Goal: Task Accomplishment & Management: Use online tool/utility

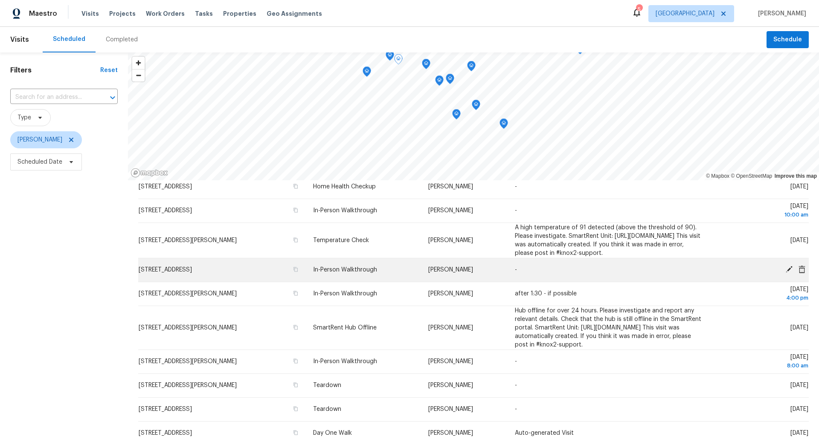
scroll to position [1, 0]
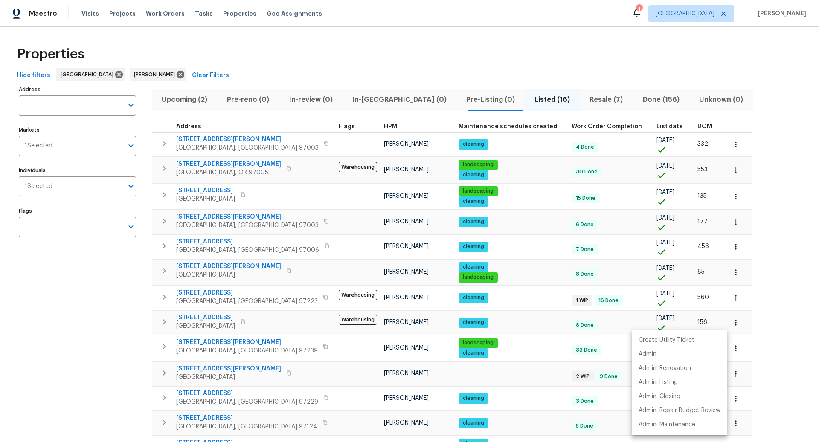
scroll to position [127, 0]
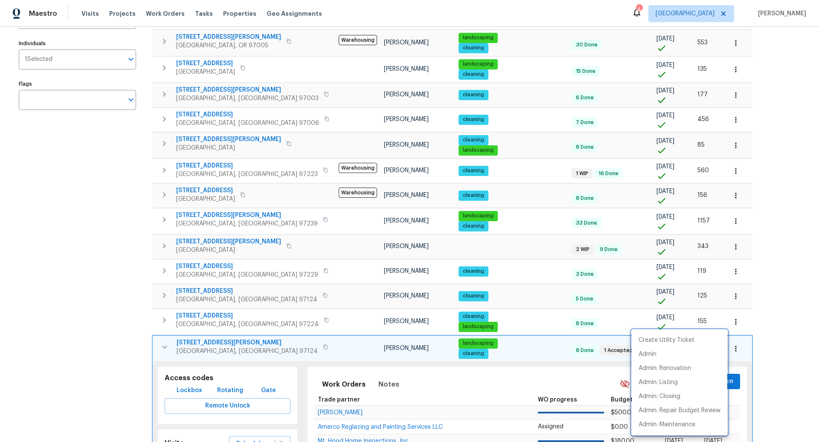
click at [125, 238] on div at bounding box center [409, 221] width 819 height 442
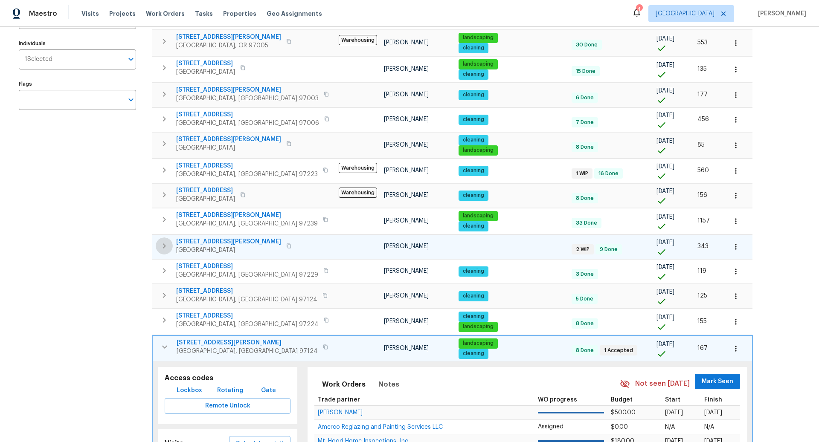
click at [165, 244] on icon "button" at bounding box center [164, 246] width 3 height 5
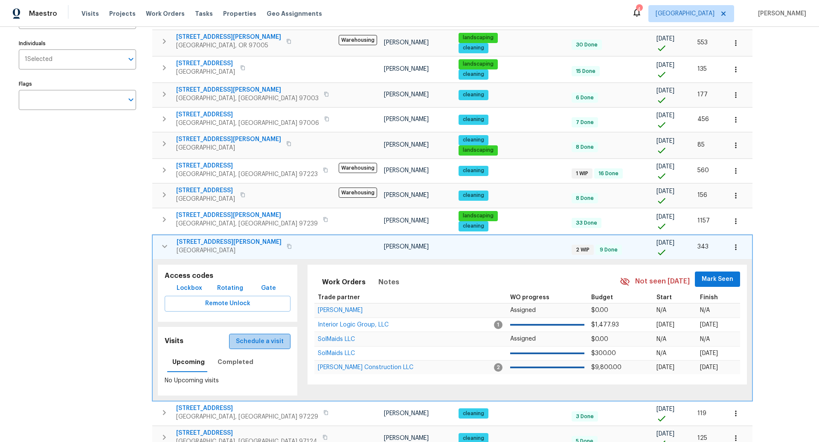
click at [258, 340] on span "Schedule a visit" at bounding box center [260, 342] width 48 height 11
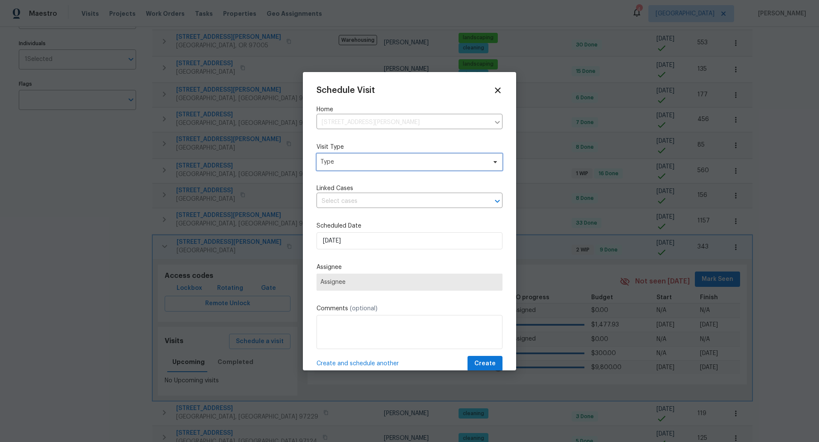
click at [359, 160] on span "Type" at bounding box center [403, 162] width 166 height 9
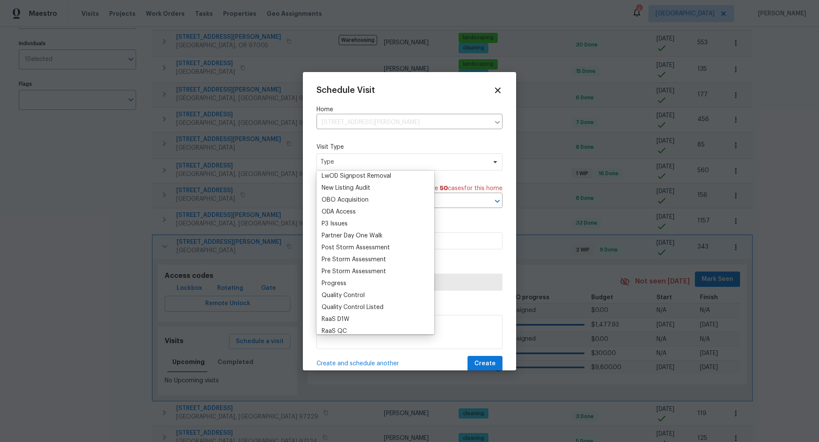
scroll to position [471, 0]
click at [333, 279] on div "Progress" at bounding box center [334, 280] width 25 height 9
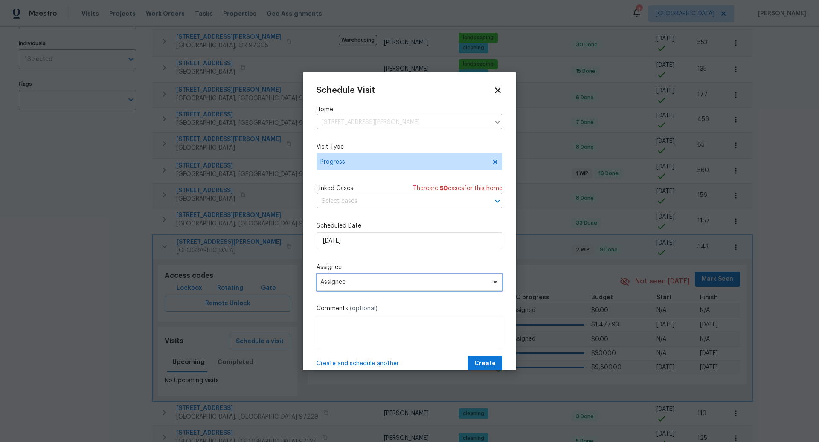
click at [355, 282] on span "Assignee" at bounding box center [403, 282] width 167 height 7
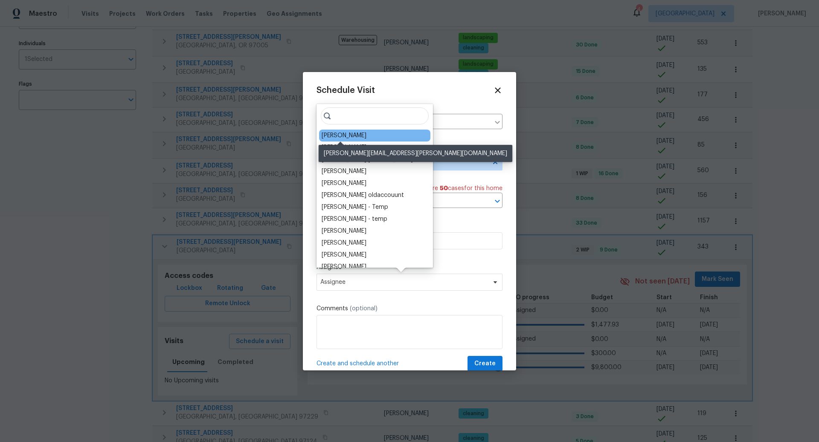
click at [345, 137] on div "[PERSON_NAME]" at bounding box center [344, 135] width 45 height 9
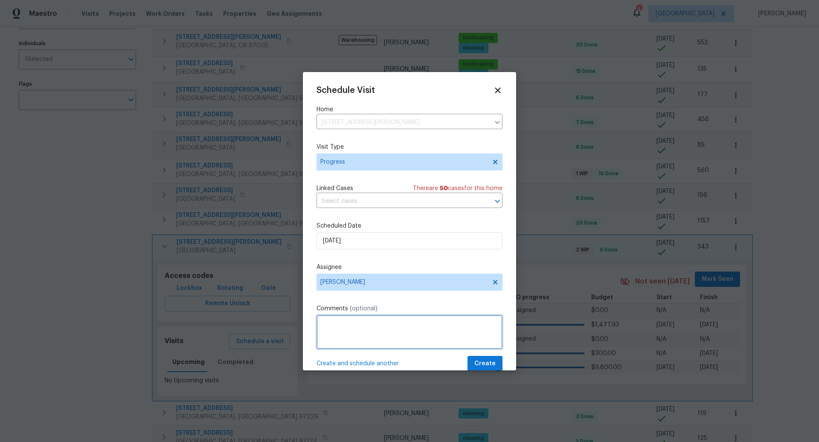
click at [356, 326] on textarea at bounding box center [410, 332] width 186 height 34
type textarea "Check water"
click at [486, 367] on span "Create" at bounding box center [484, 364] width 21 height 11
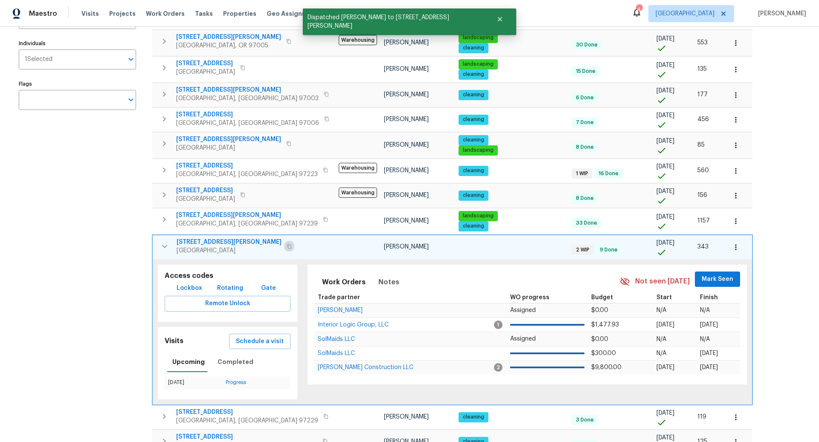
click at [287, 244] on icon "button" at bounding box center [289, 246] width 5 height 5
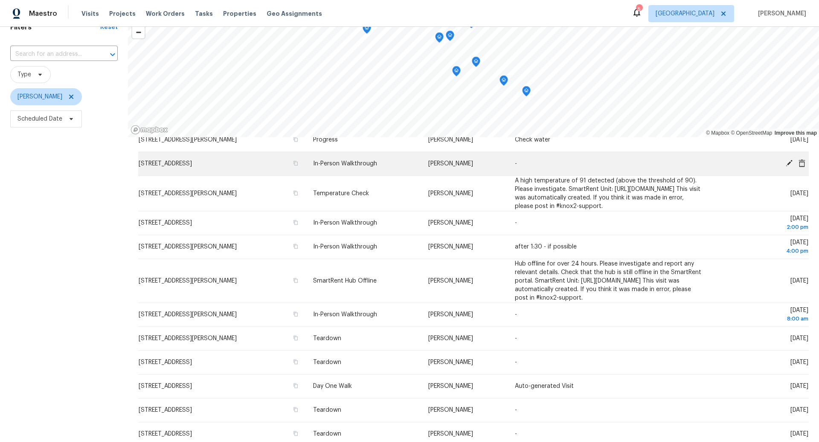
scroll to position [60, 0]
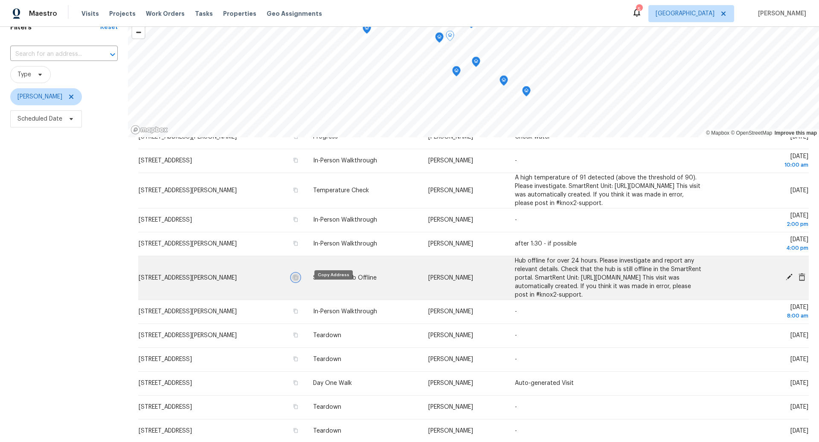
click at [298, 280] on icon "button" at bounding box center [295, 277] width 5 height 5
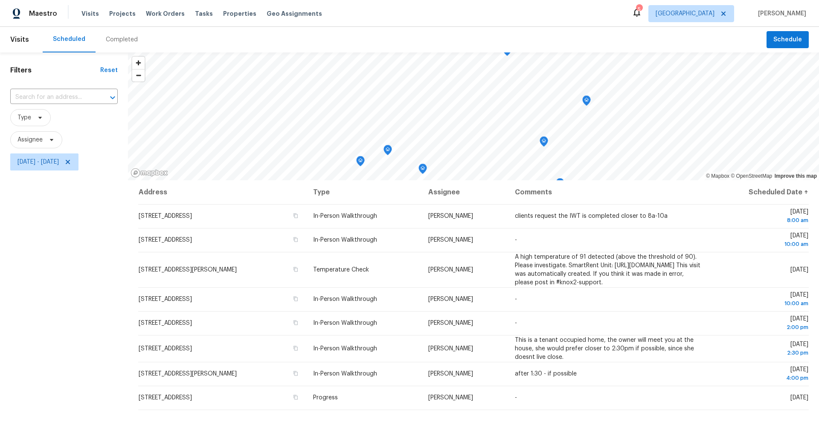
scroll to position [65, 0]
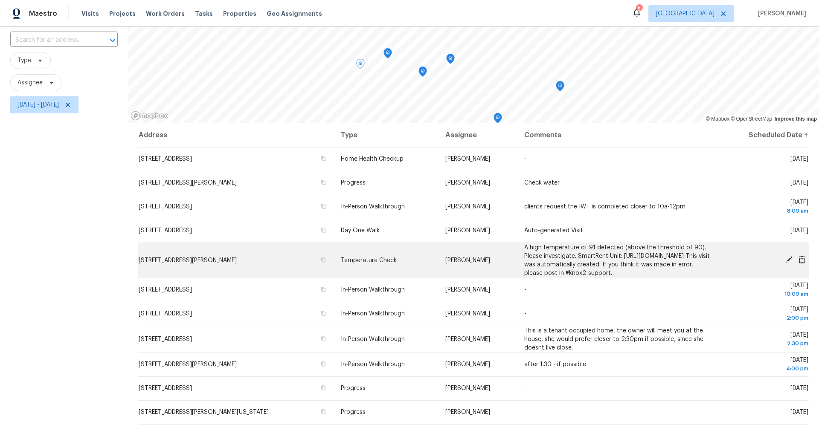
scroll to position [92, 0]
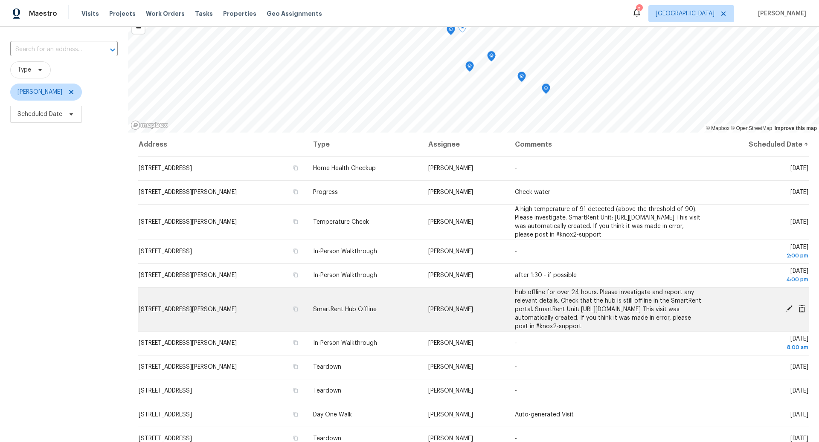
scroll to position [46, 0]
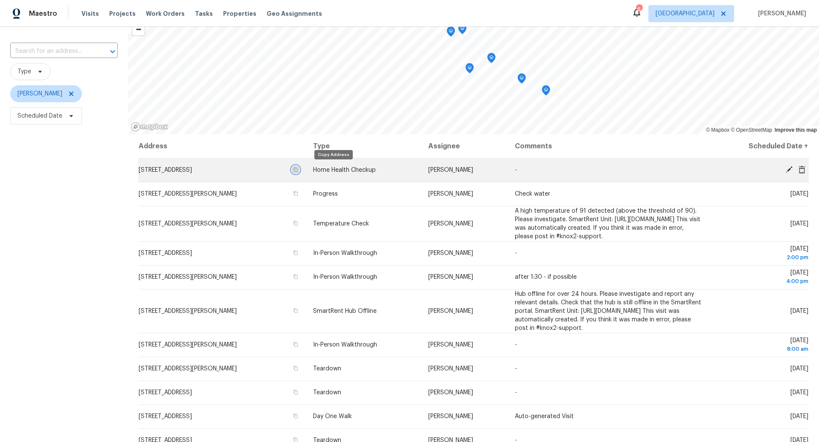
click at [298, 171] on icon "button" at bounding box center [295, 169] width 5 height 5
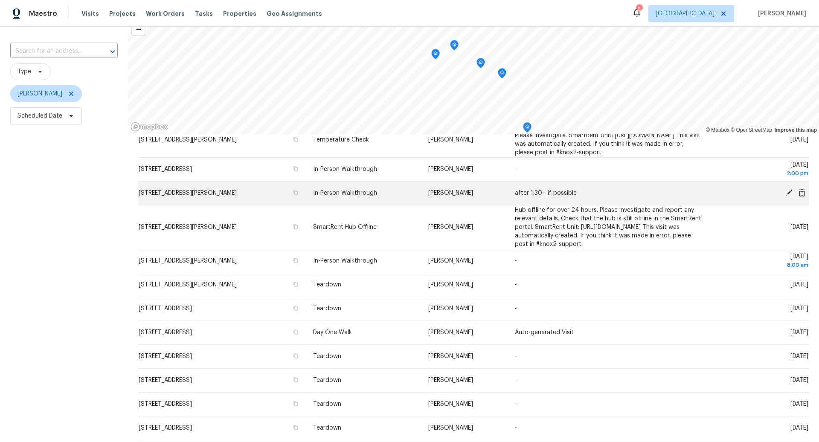
scroll to position [108, 0]
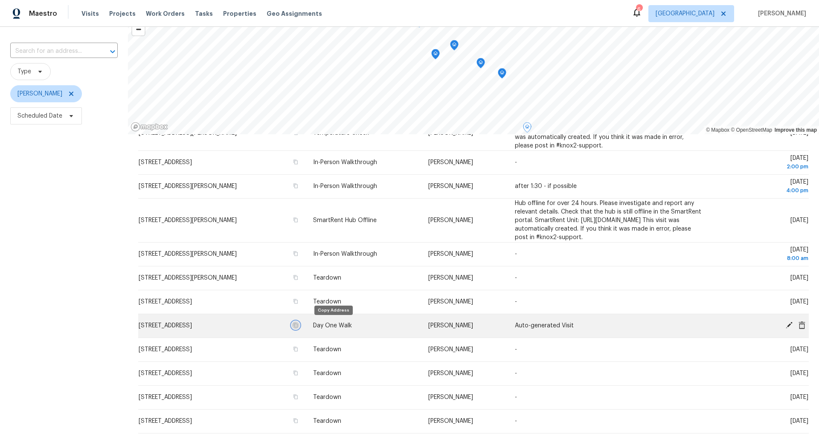
click at [298, 327] on icon "button" at bounding box center [296, 325] width 4 height 5
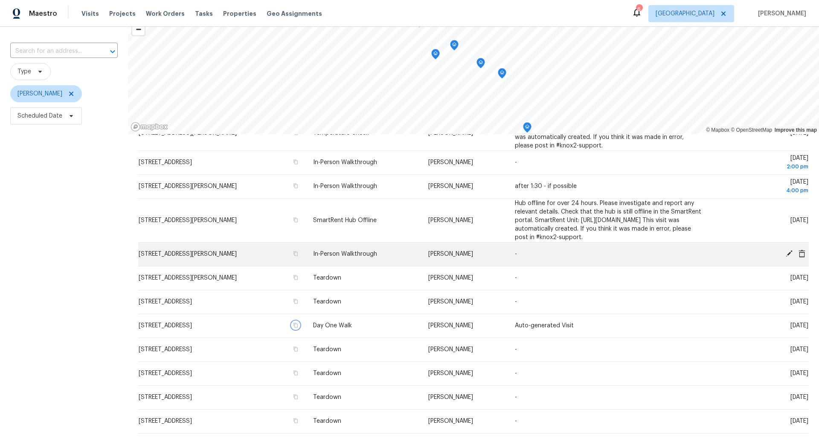
scroll to position [0, 0]
